Goal: Information Seeking & Learning: Learn about a topic

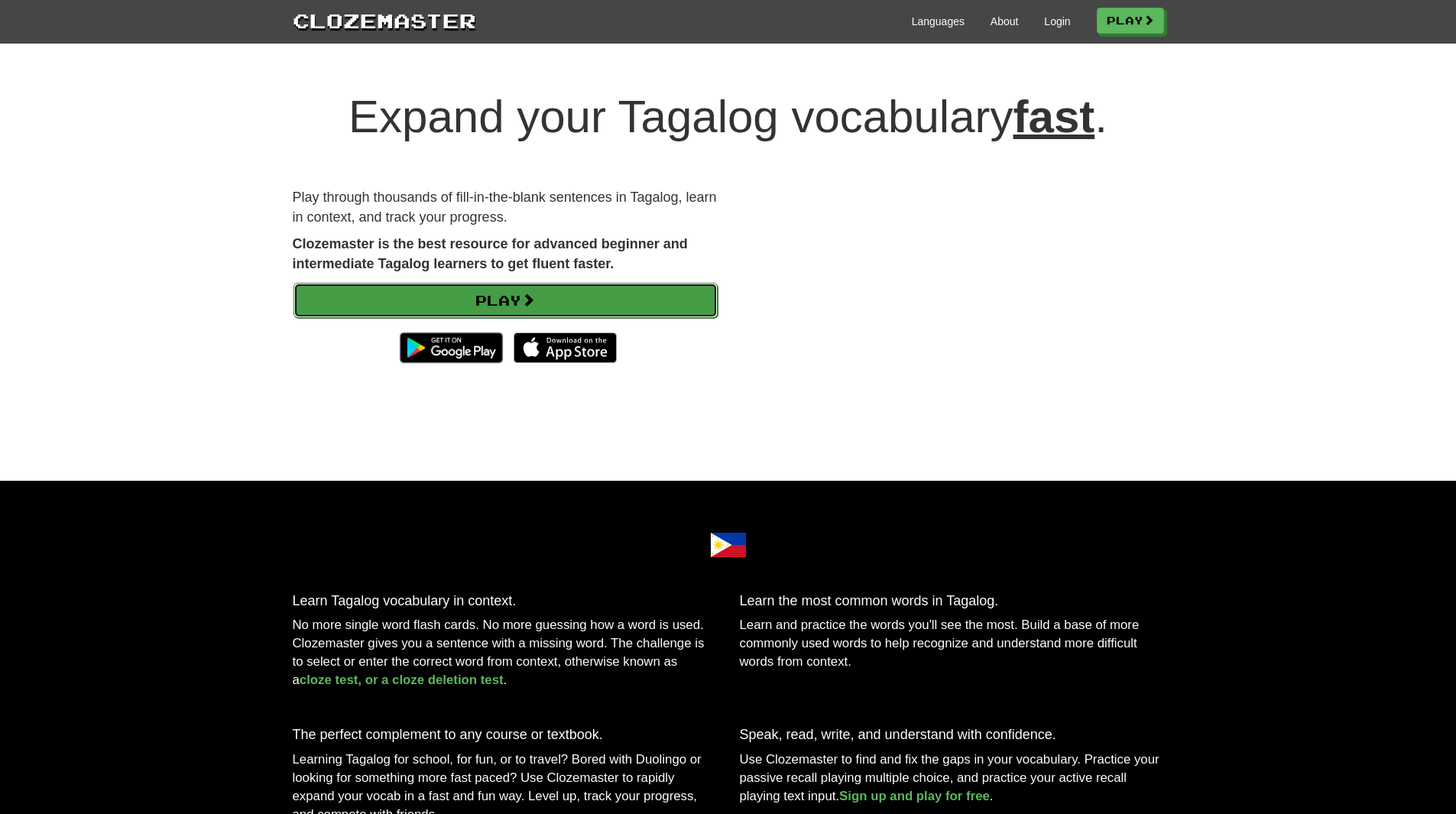
click at [506, 295] on link "Play" at bounding box center [505, 300] width 424 height 35
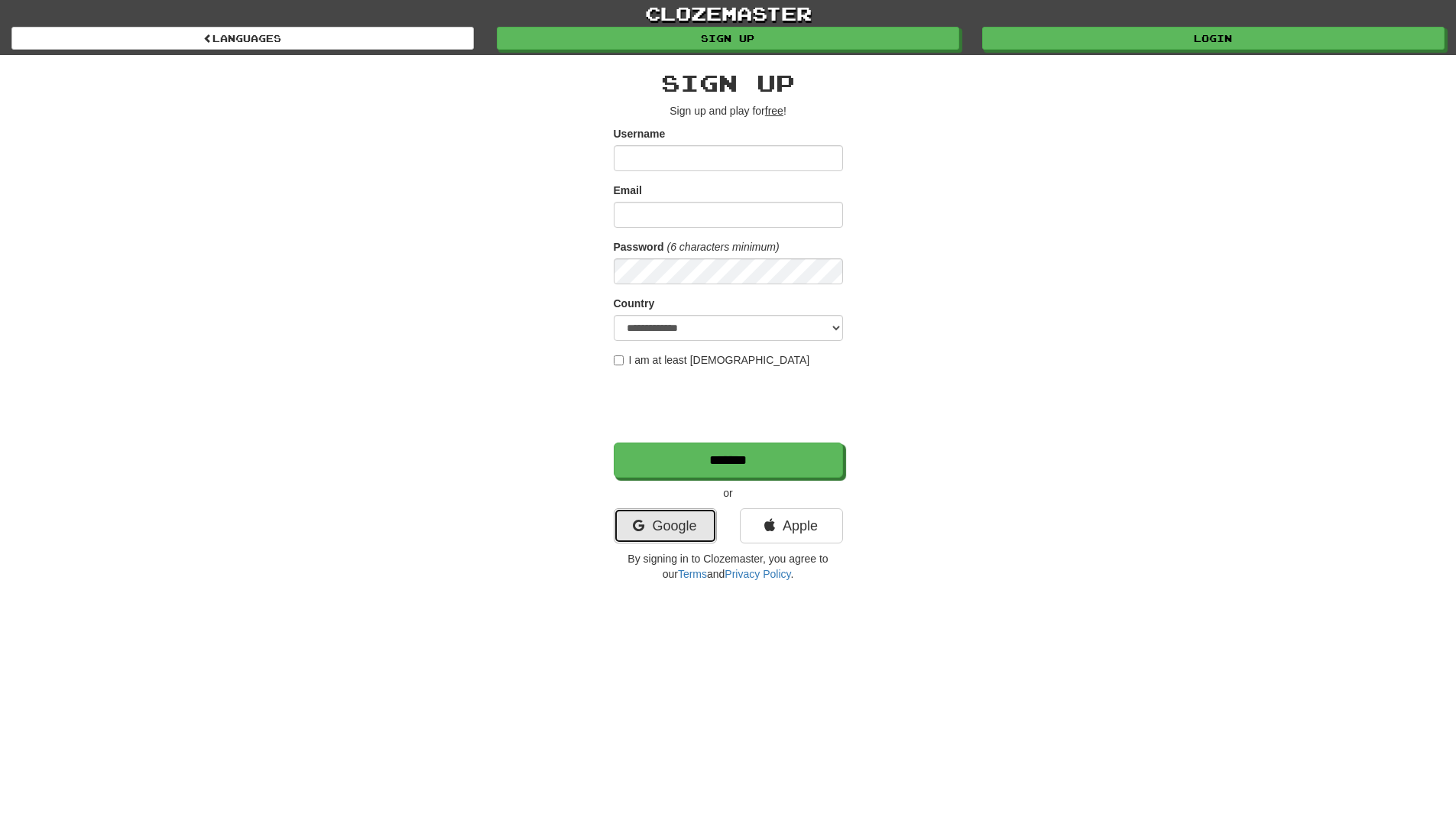
click at [677, 524] on link "Google" at bounding box center [665, 525] width 103 height 35
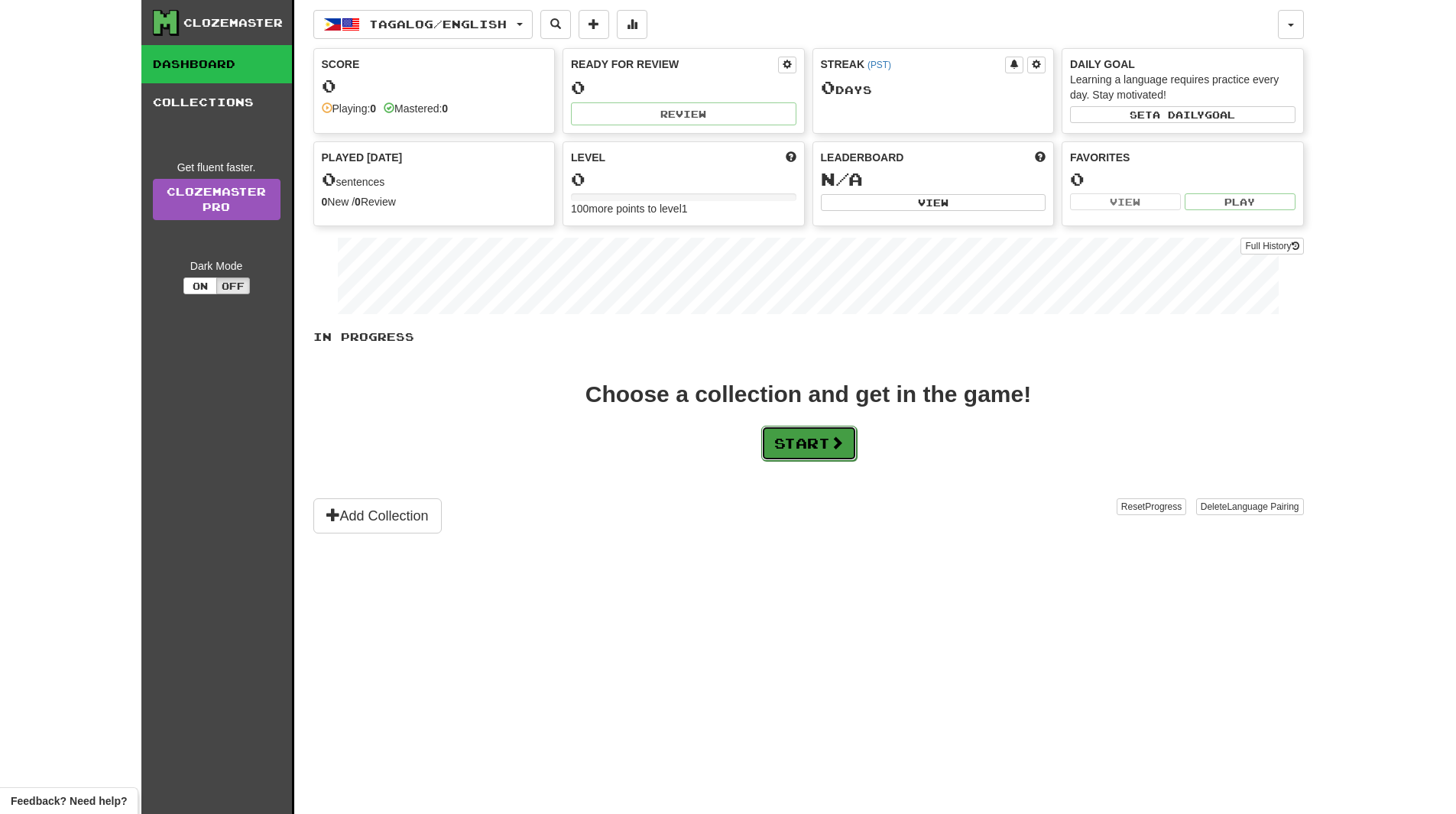
click at [789, 449] on button "Start" at bounding box center [808, 443] width 95 height 35
